Goal: Transaction & Acquisition: Obtain resource

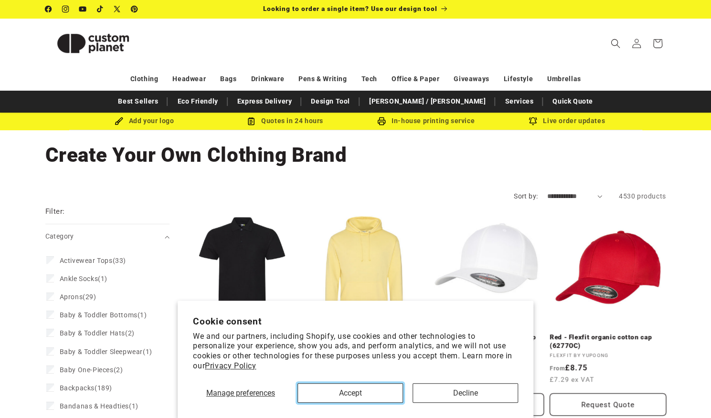
click at [332, 393] on button "Accept" at bounding box center [349, 393] width 105 height 20
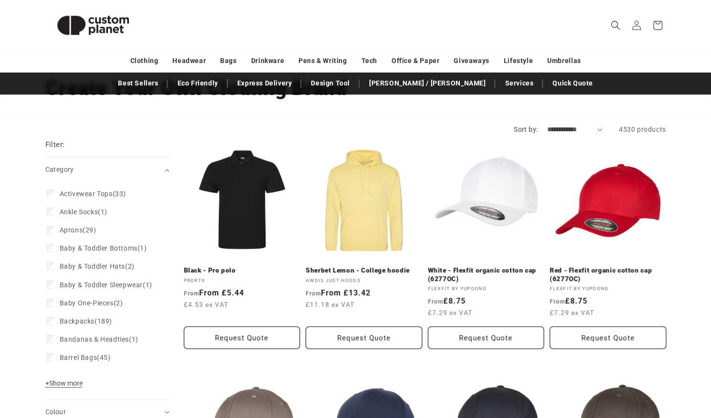
scroll to position [71, 0]
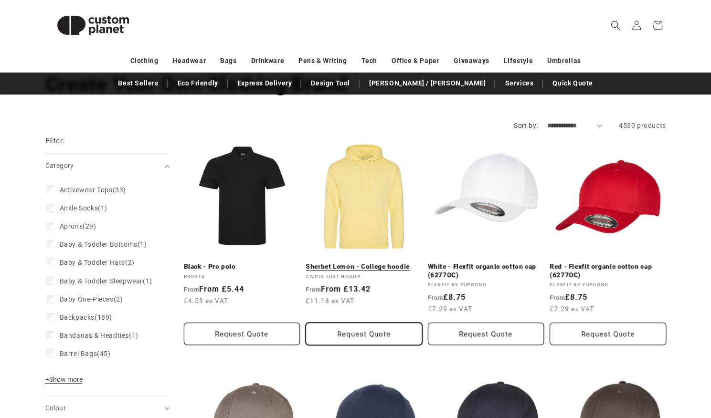
click at [324, 330] on button "Request Quote" at bounding box center [363, 334] width 116 height 22
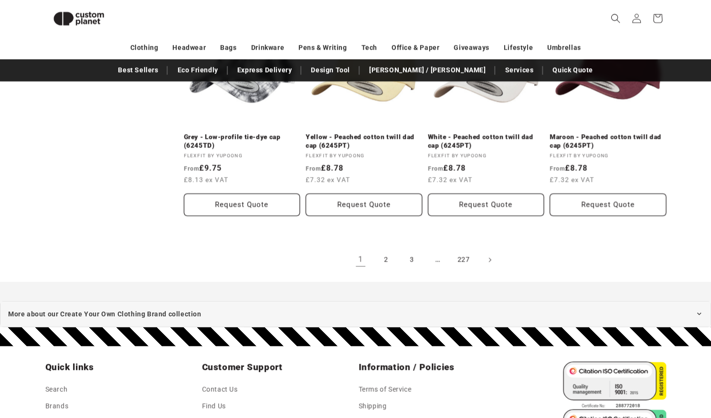
scroll to position [1075, 0]
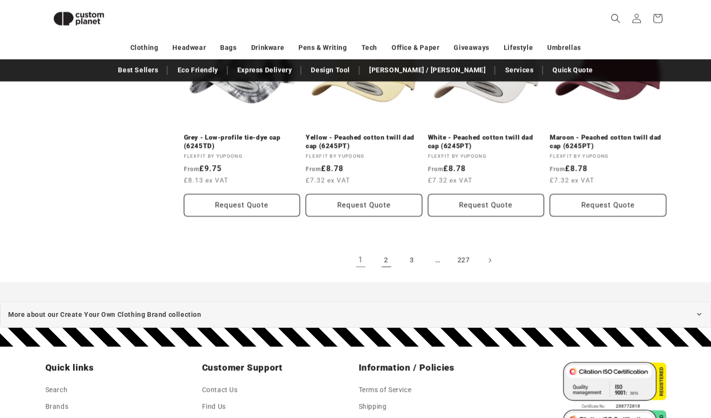
click at [383, 267] on link "2" at bounding box center [386, 260] width 21 height 21
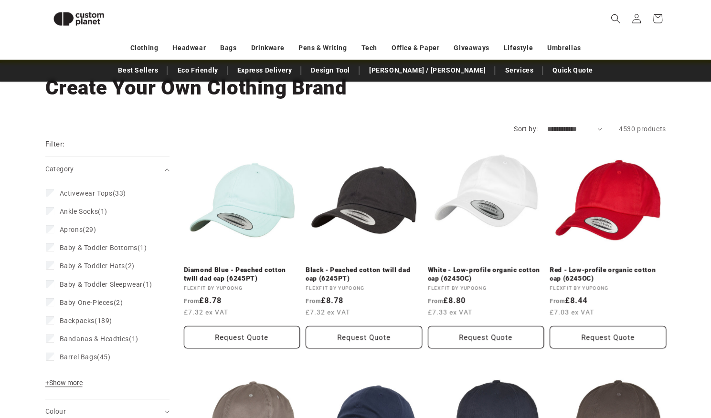
scroll to position [54, 0]
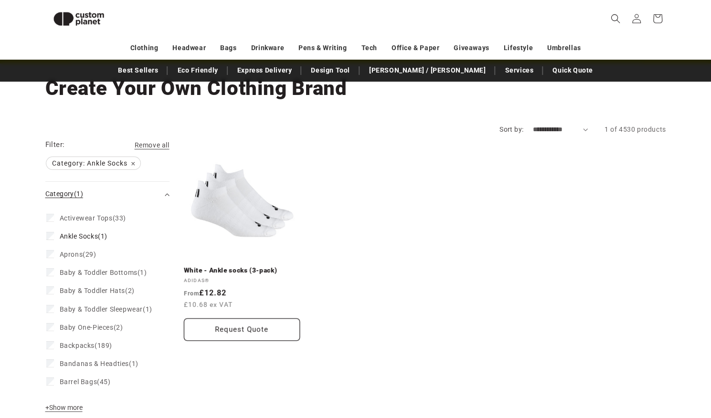
click at [52, 189] on div "Category (1)" at bounding box center [103, 194] width 116 height 10
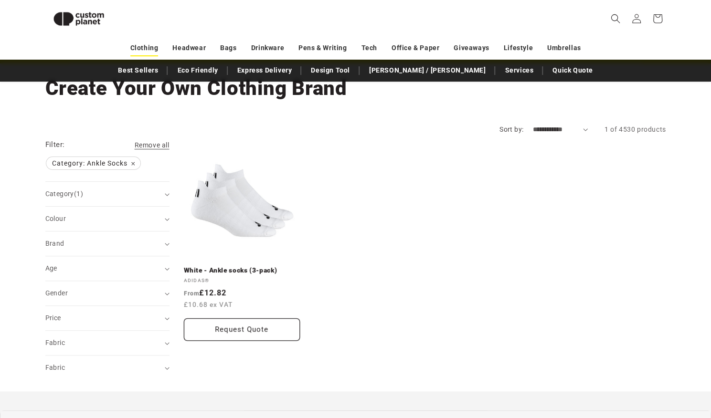
click at [135, 48] on link "Clothing" at bounding box center [144, 48] width 28 height 17
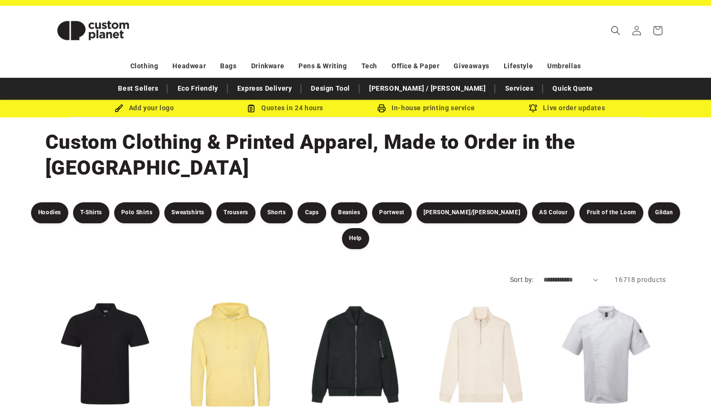
scroll to position [14, 0]
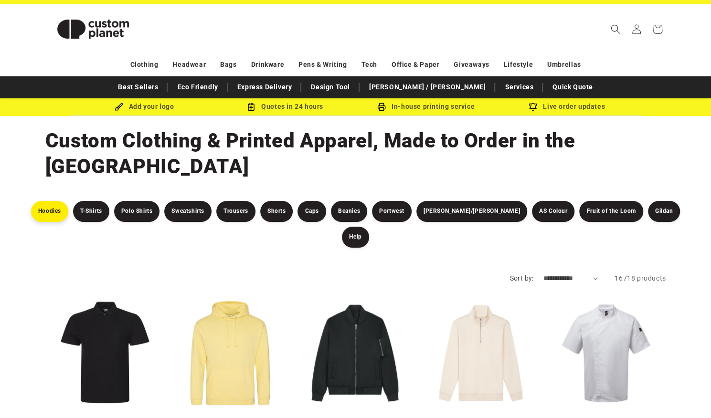
click at [64, 201] on link "Hoodies" at bounding box center [49, 211] width 37 height 21
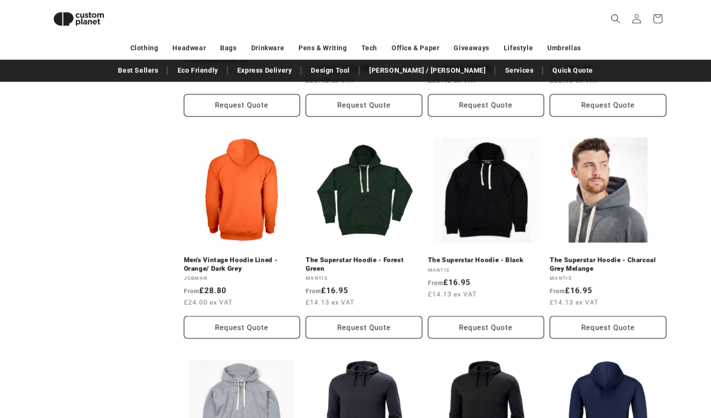
scroll to position [493, 0]
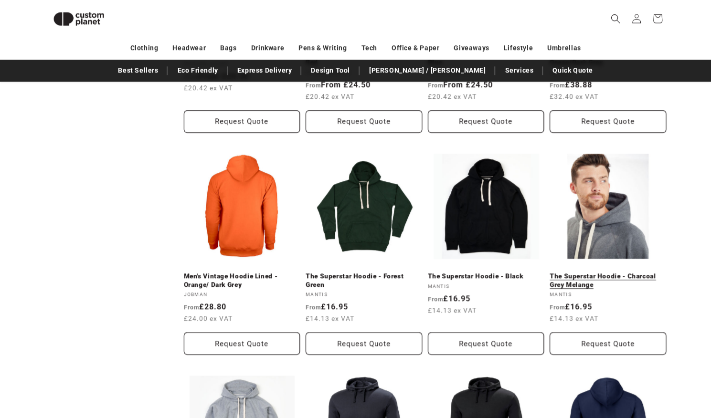
click at [632, 272] on link "The Superstar Hoodie - Charcoal Grey Melange" at bounding box center [607, 280] width 116 height 17
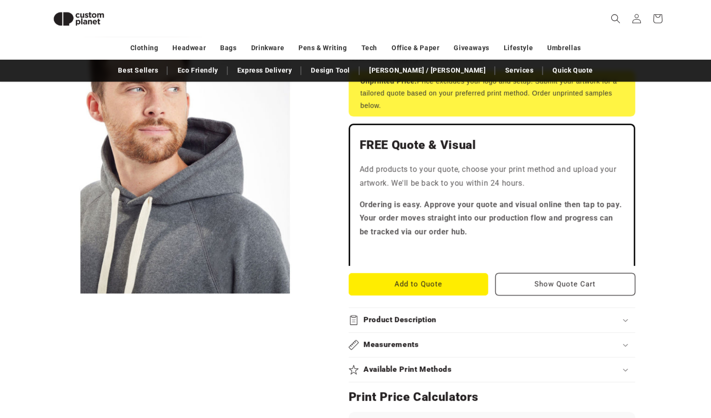
scroll to position [219, 0]
click at [380, 287] on button "Add to Quote" at bounding box center [418, 284] width 140 height 22
